Goal: Browse casually

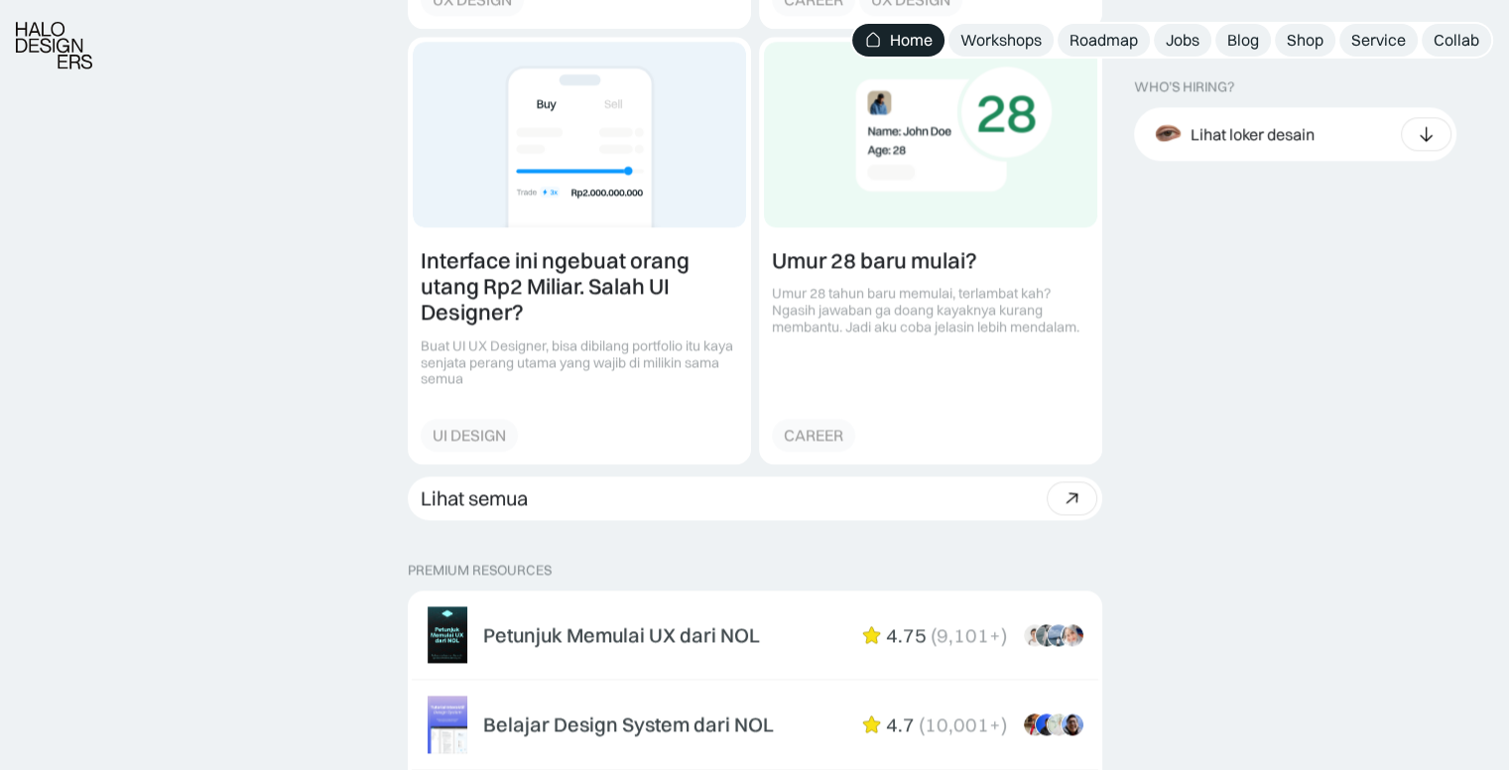
scroll to position [2777, 0]
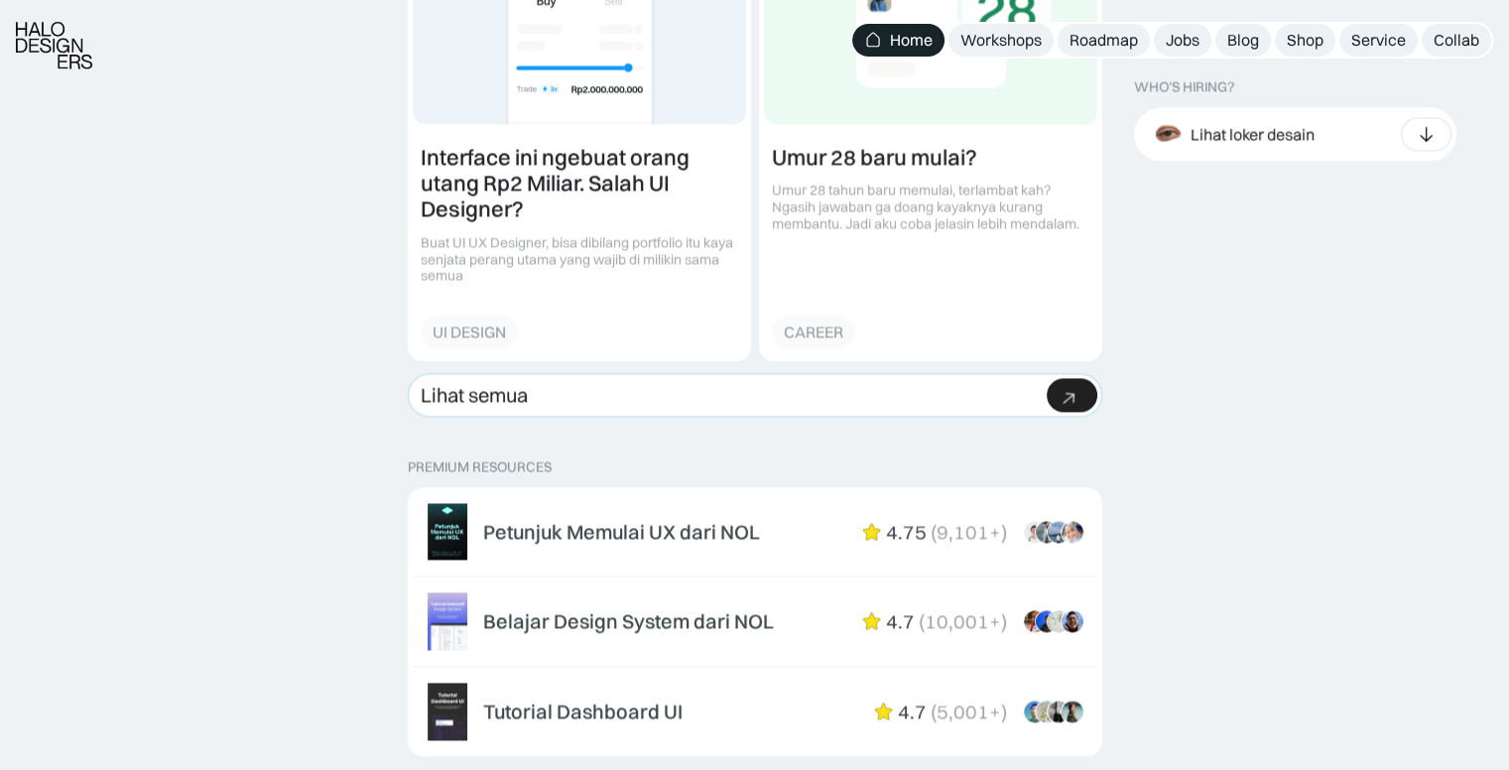
click at [544, 402] on link "Lihat semua Beli bundle Hemat Rp706.001 Rp5,206,000 Rp4.499.999 Beli paket" at bounding box center [755, 395] width 694 height 44
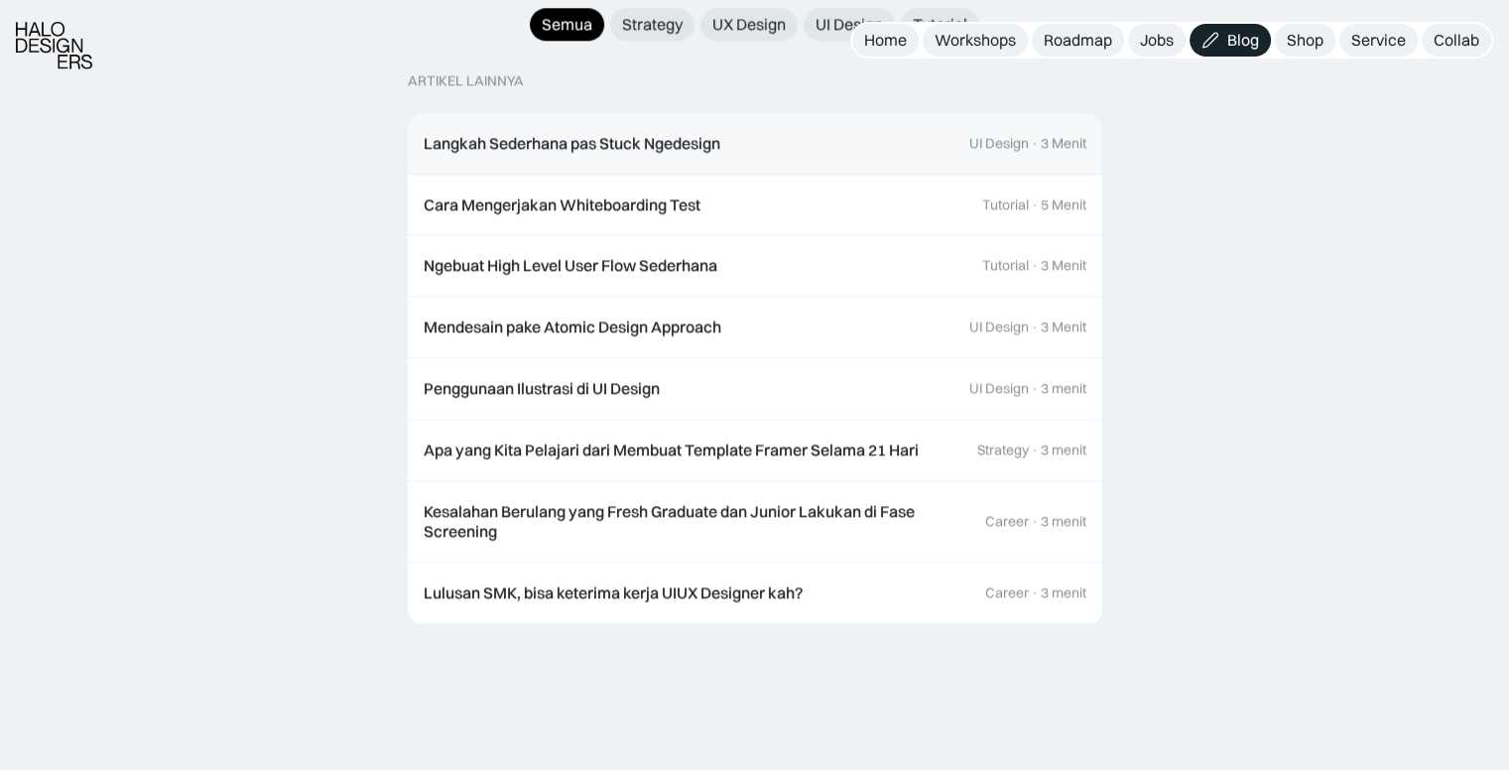
scroll to position [2182, 0]
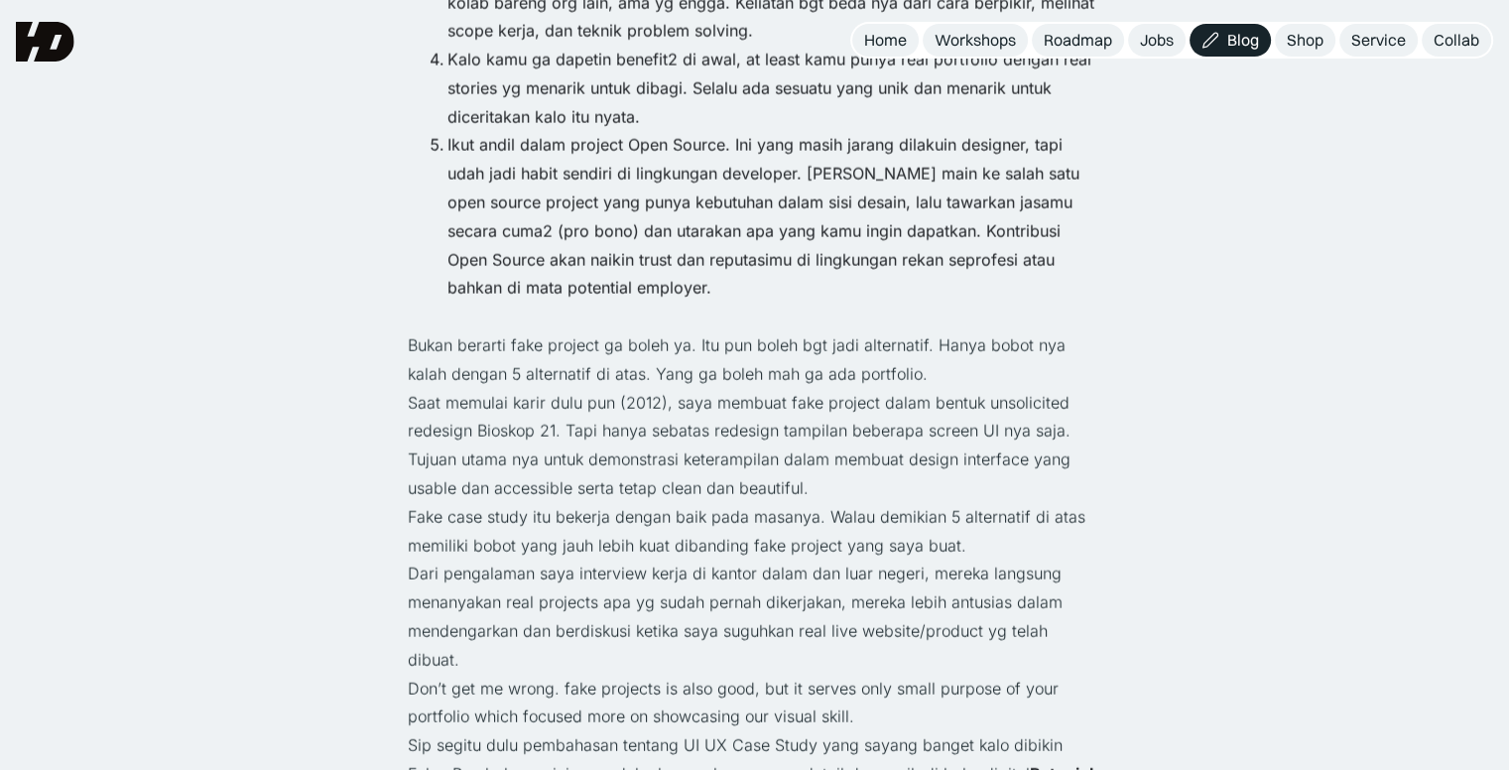
scroll to position [4364, 0]
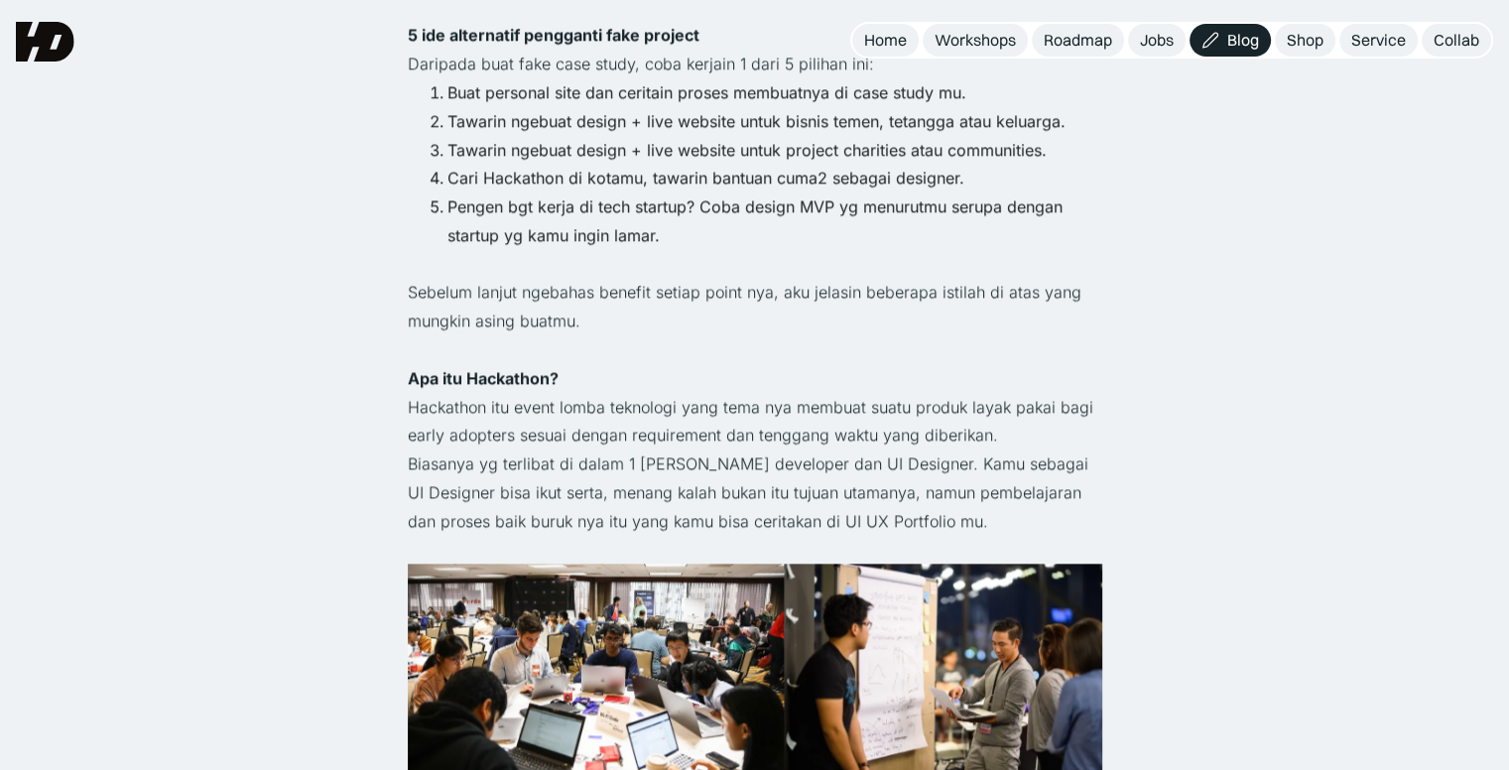
scroll to position [1984, 0]
